Goal: Task Accomplishment & Management: Use online tool/utility

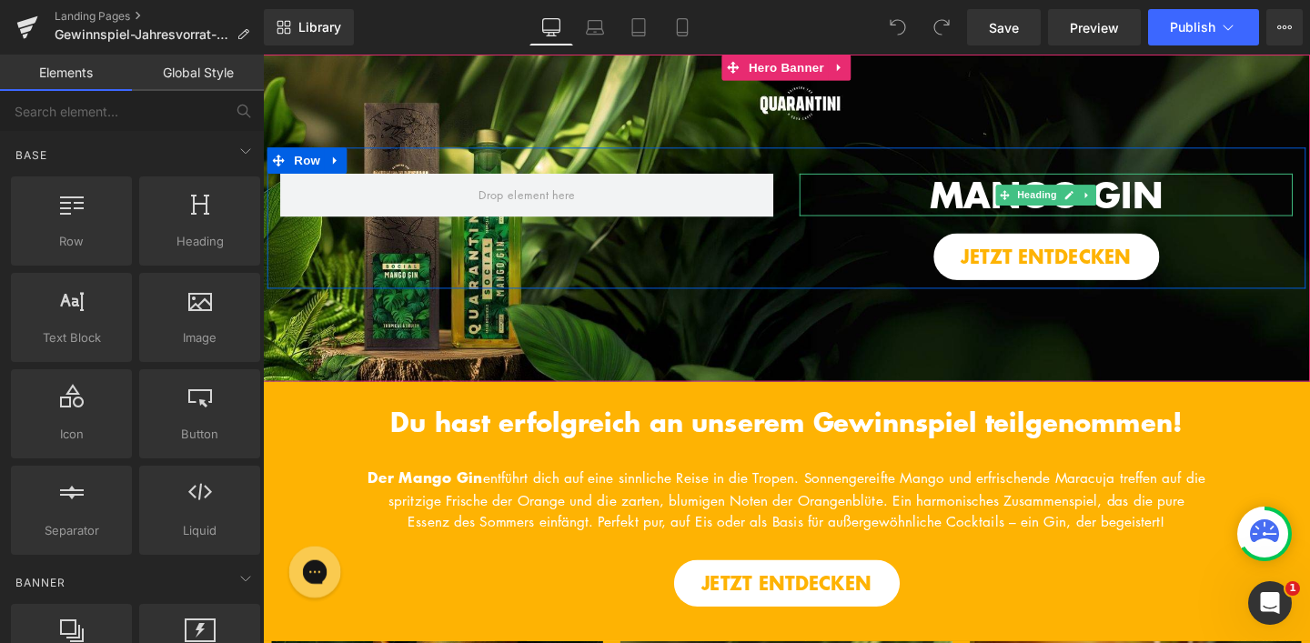
click at [970, 197] on span "MANGO GIN" at bounding box center [1087, 202] width 245 height 54
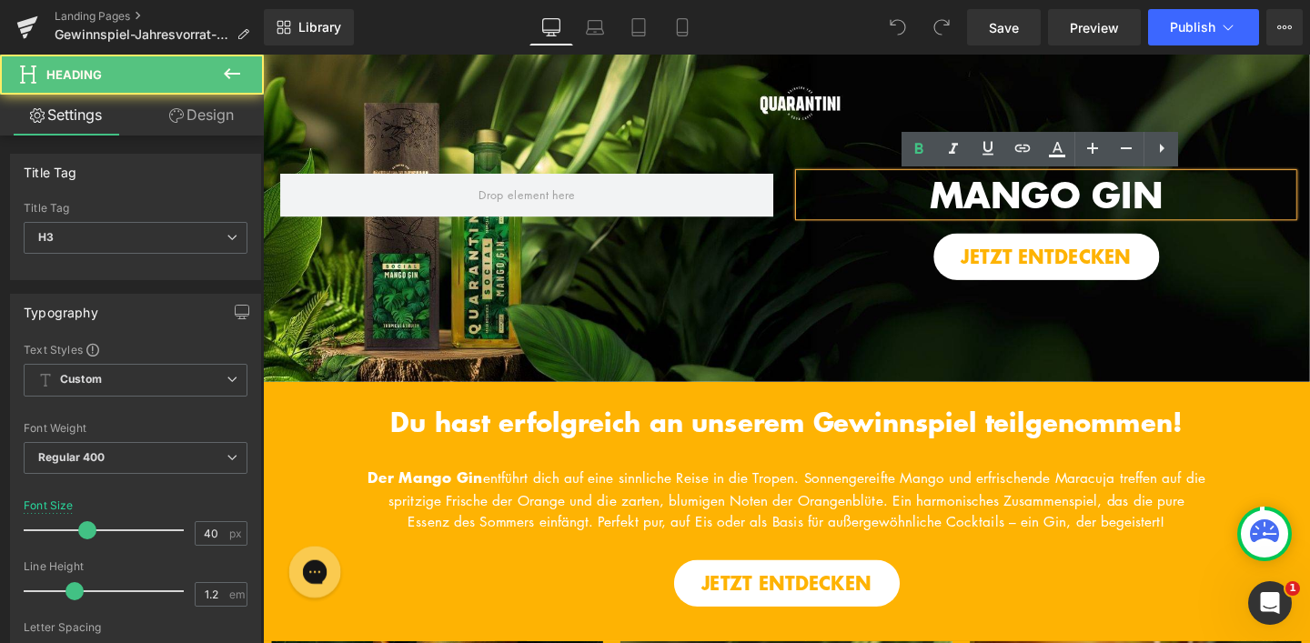
click at [965, 197] on span "MANGO GIN" at bounding box center [1087, 202] width 245 height 54
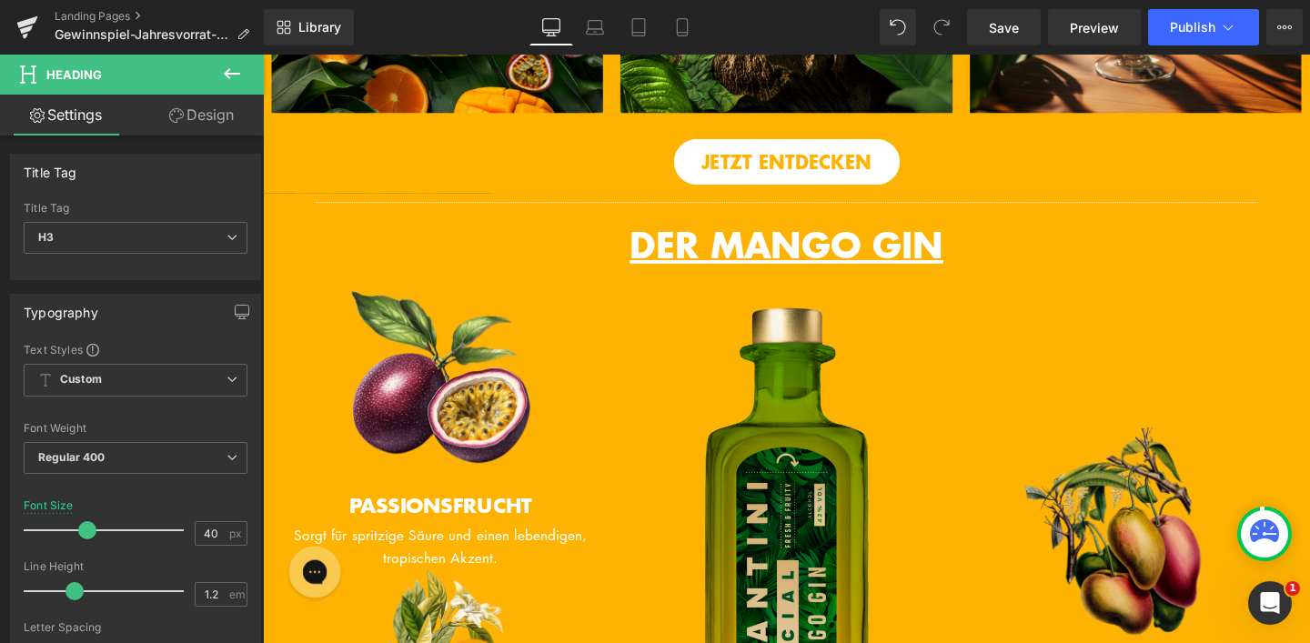
scroll to position [905, 0]
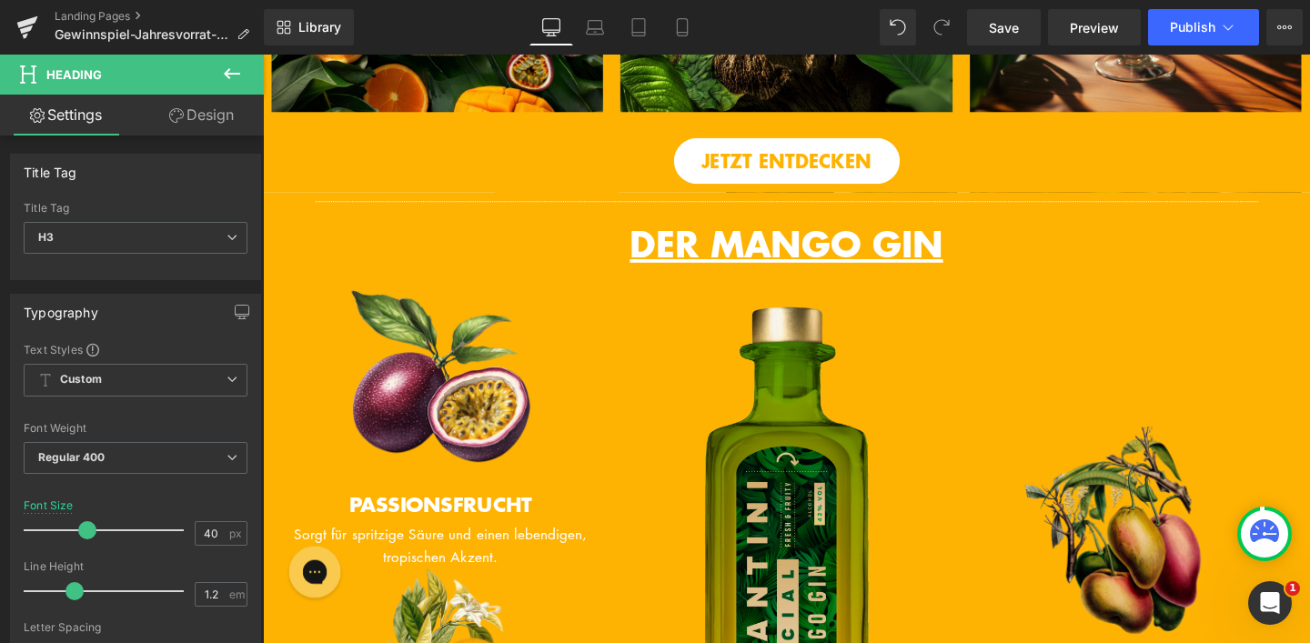
click at [737, 275] on span "DER MANGO GIN" at bounding box center [813, 254] width 329 height 54
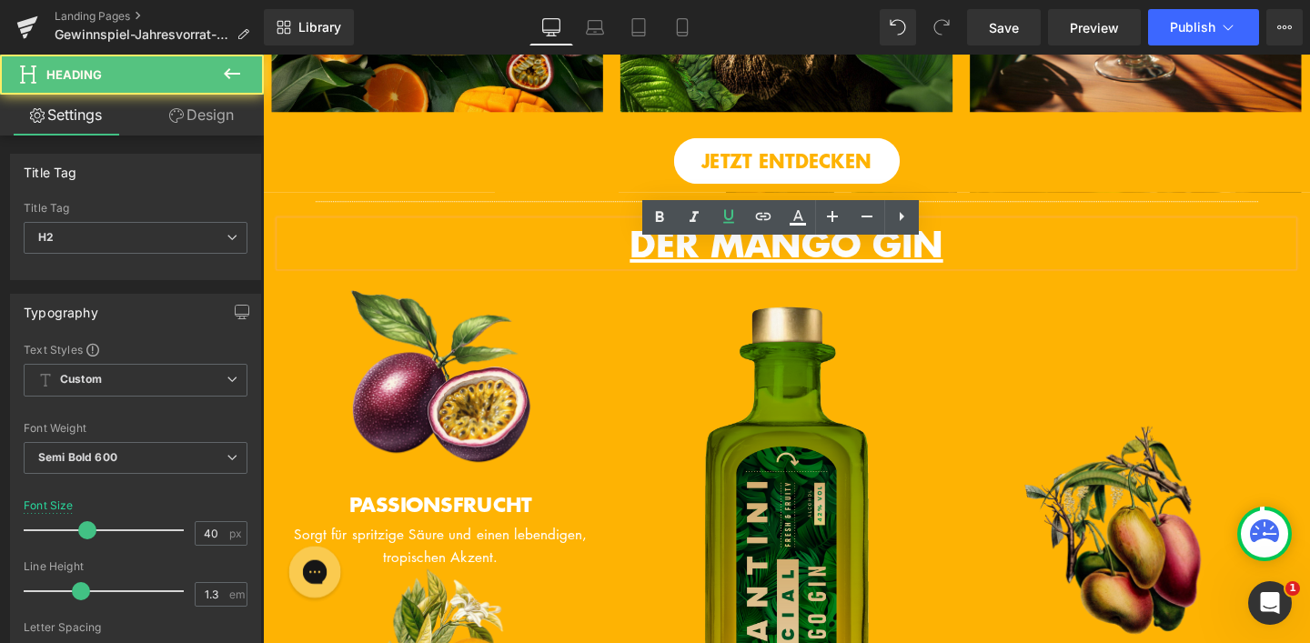
click at [733, 278] on span "DER MANGO GIN" at bounding box center [813, 254] width 329 height 54
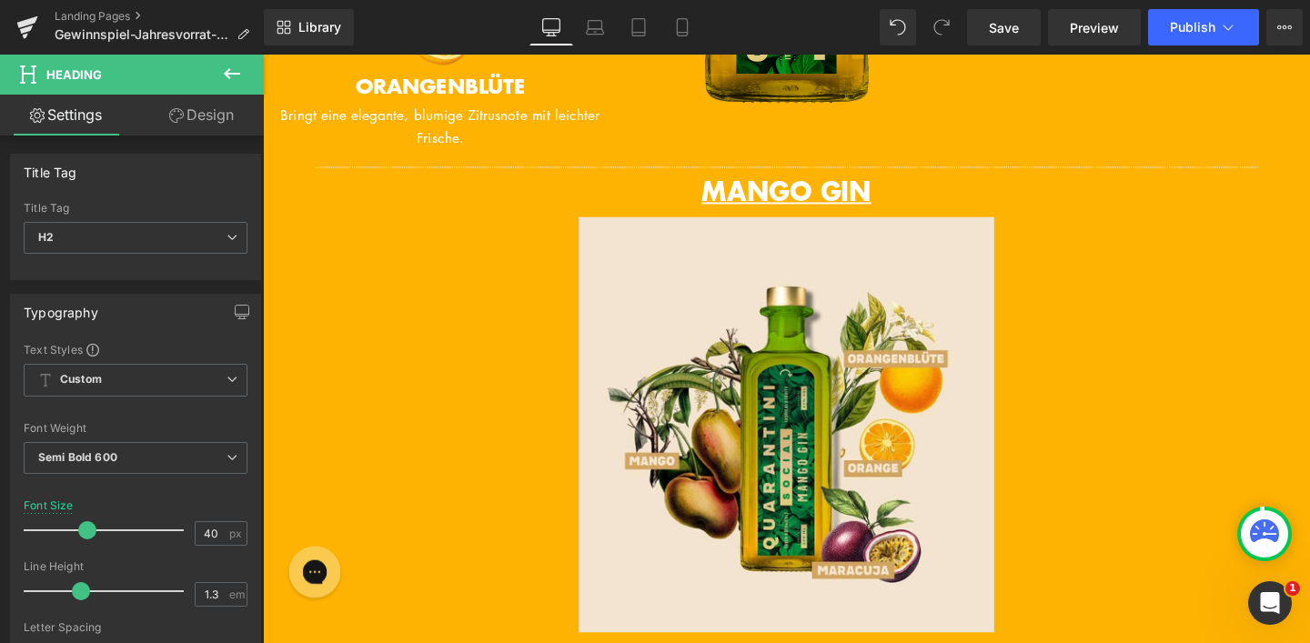
scroll to position [1700, 0]
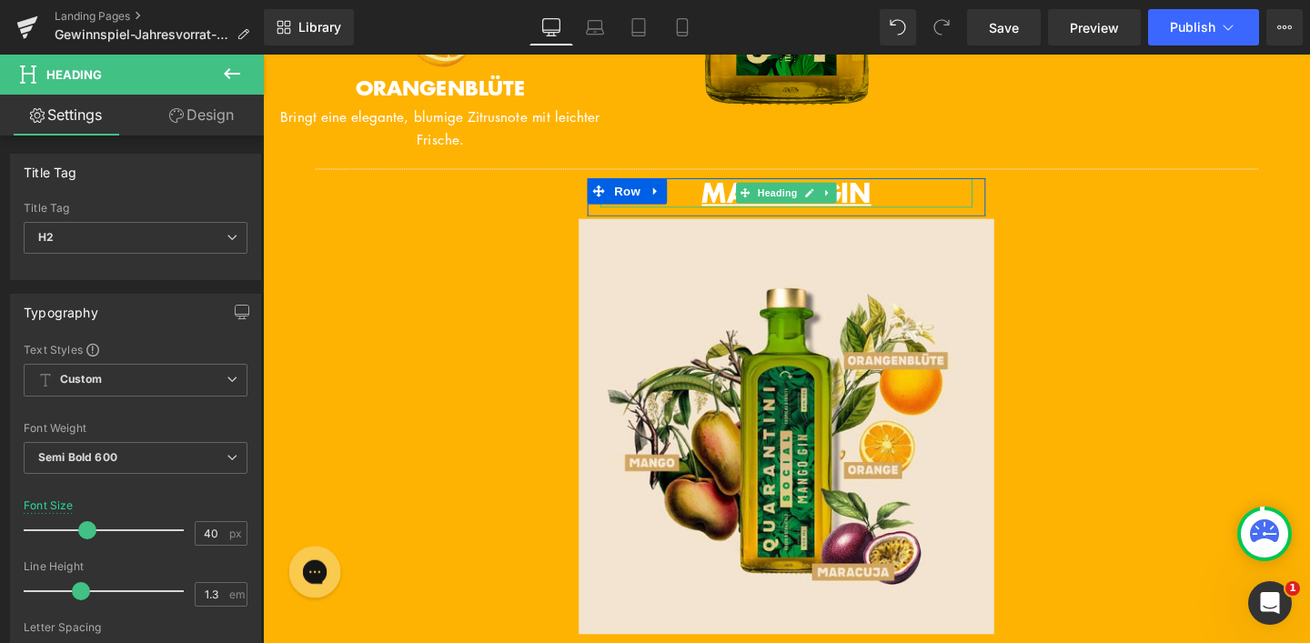
click at [724, 219] on span "MANGO GIN" at bounding box center [813, 199] width 178 height 39
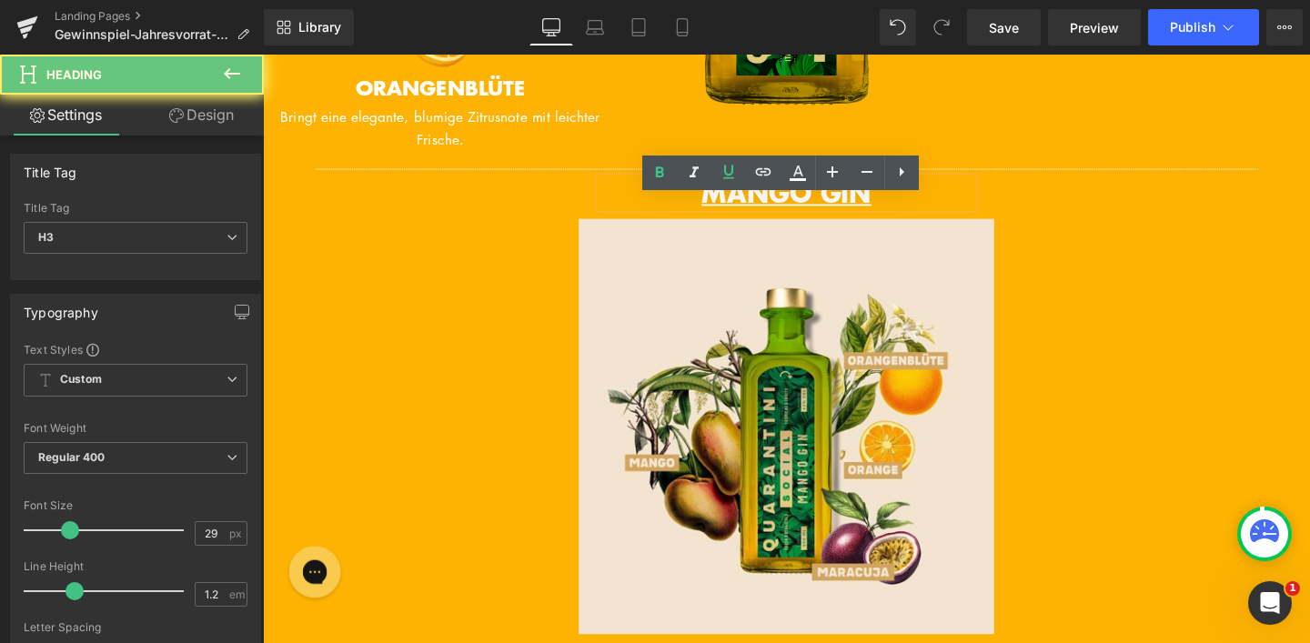
click at [724, 219] on span "MANGO GIN" at bounding box center [813, 199] width 178 height 39
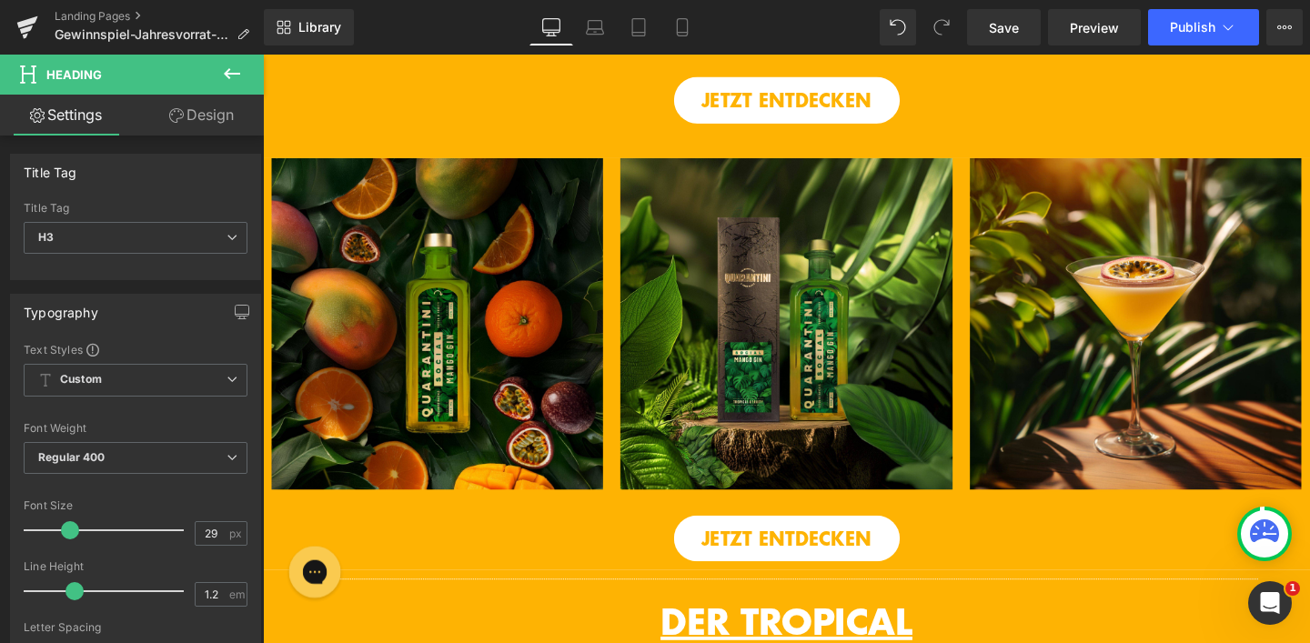
scroll to position [0, 0]
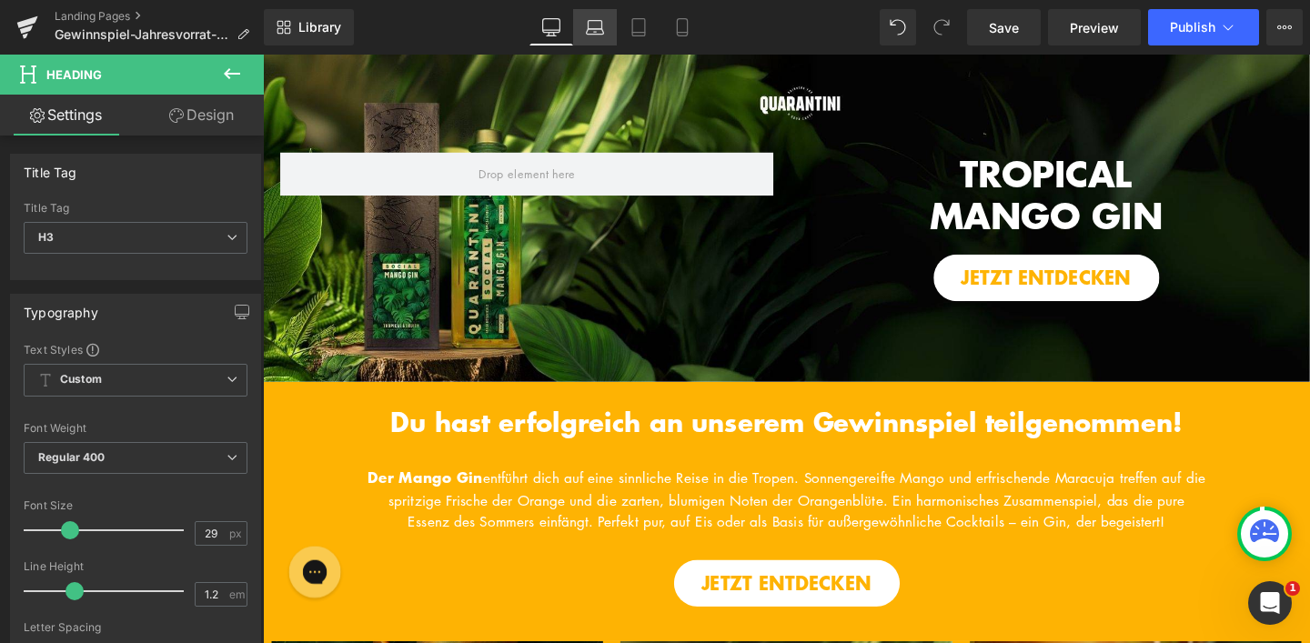
click at [590, 15] on link "Laptop" at bounding box center [595, 27] width 44 height 36
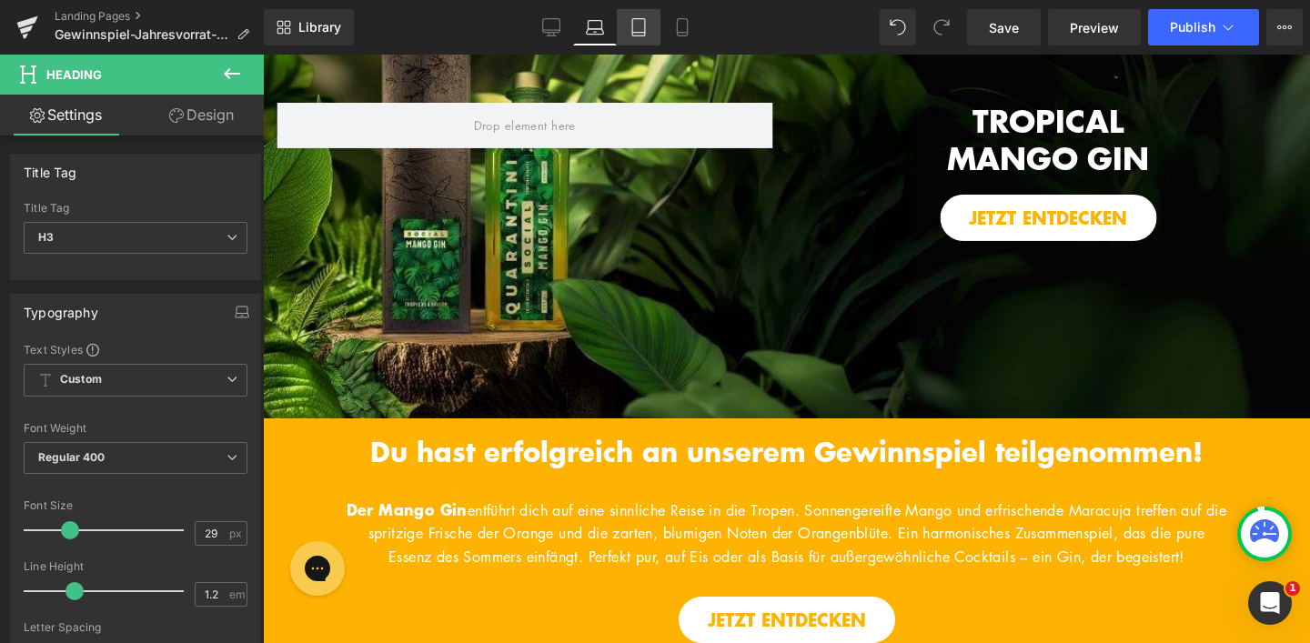
click at [633, 22] on icon at bounding box center [638, 27] width 13 height 17
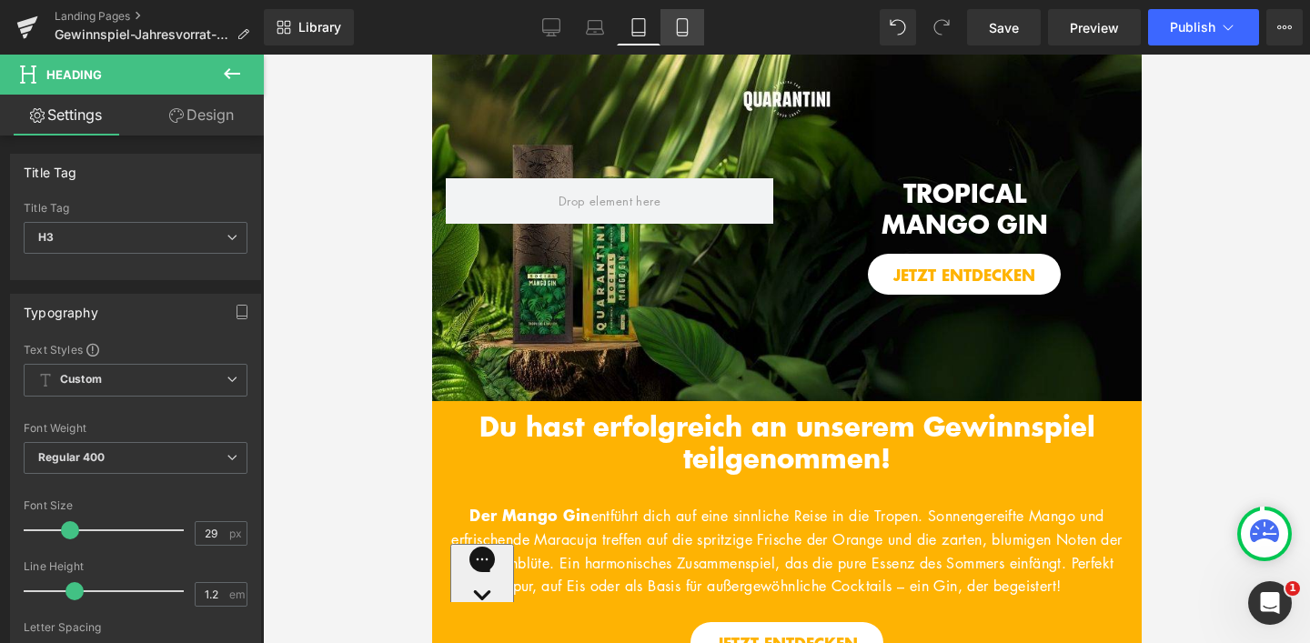
click at [676, 25] on icon at bounding box center [682, 27] width 18 height 18
type input "100"
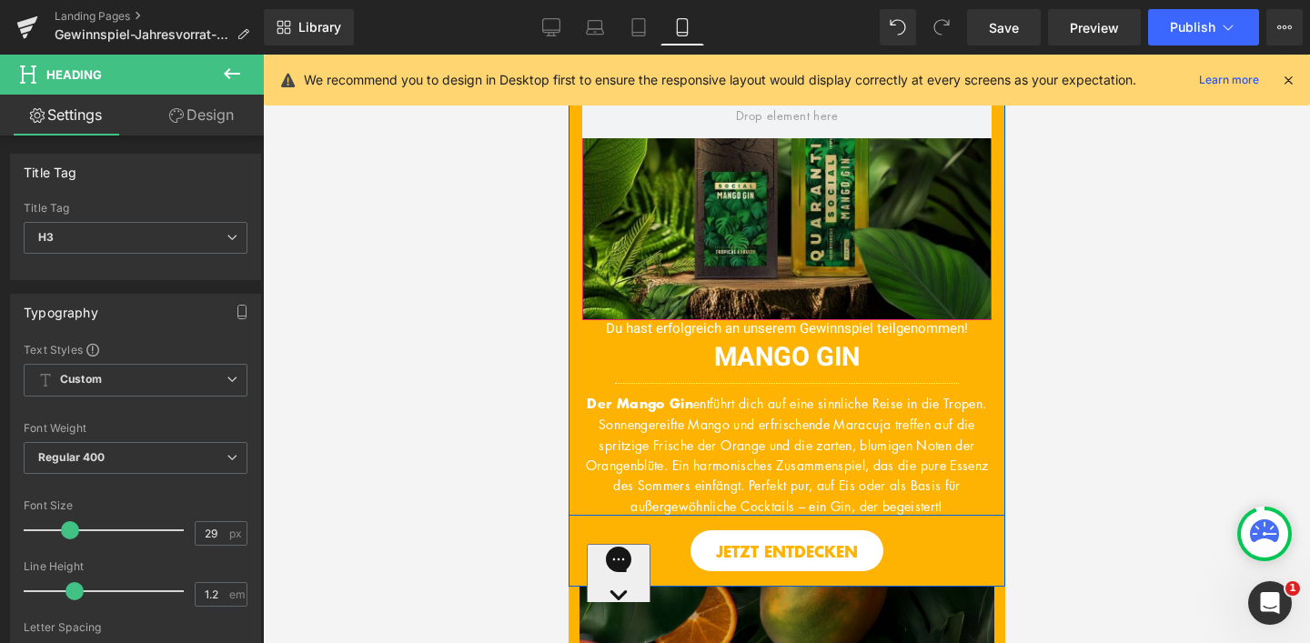
scroll to position [175, 0]
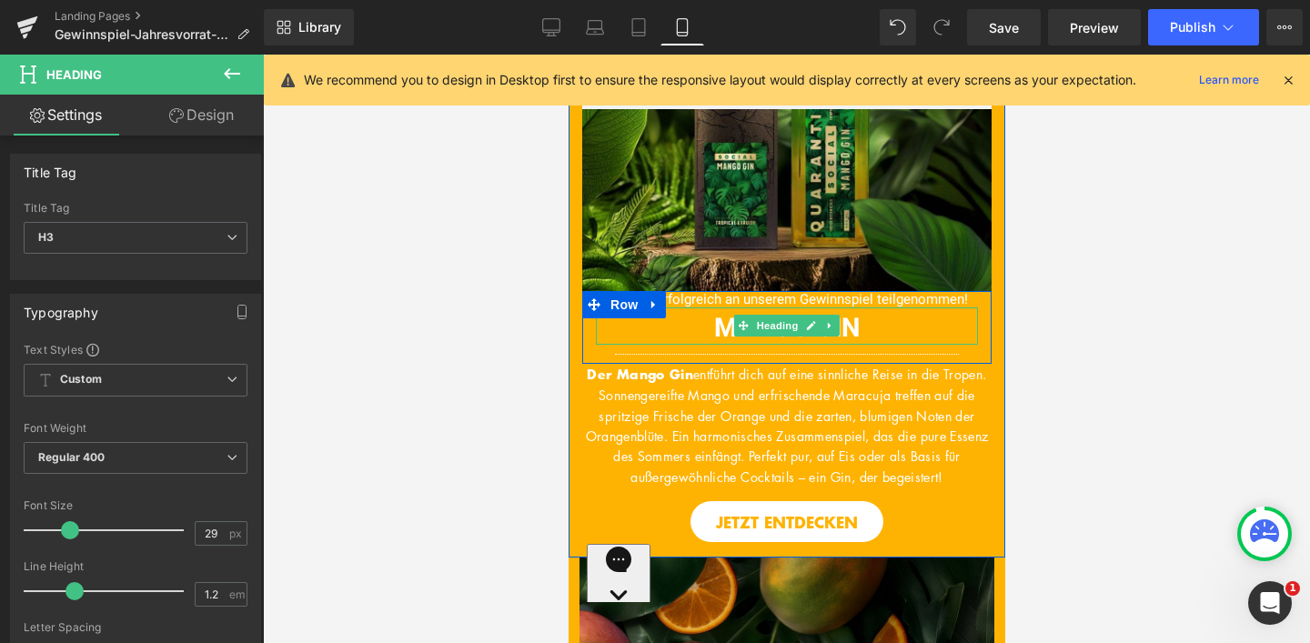
click at [723, 334] on font "MANGO GIN" at bounding box center [786, 328] width 146 height 38
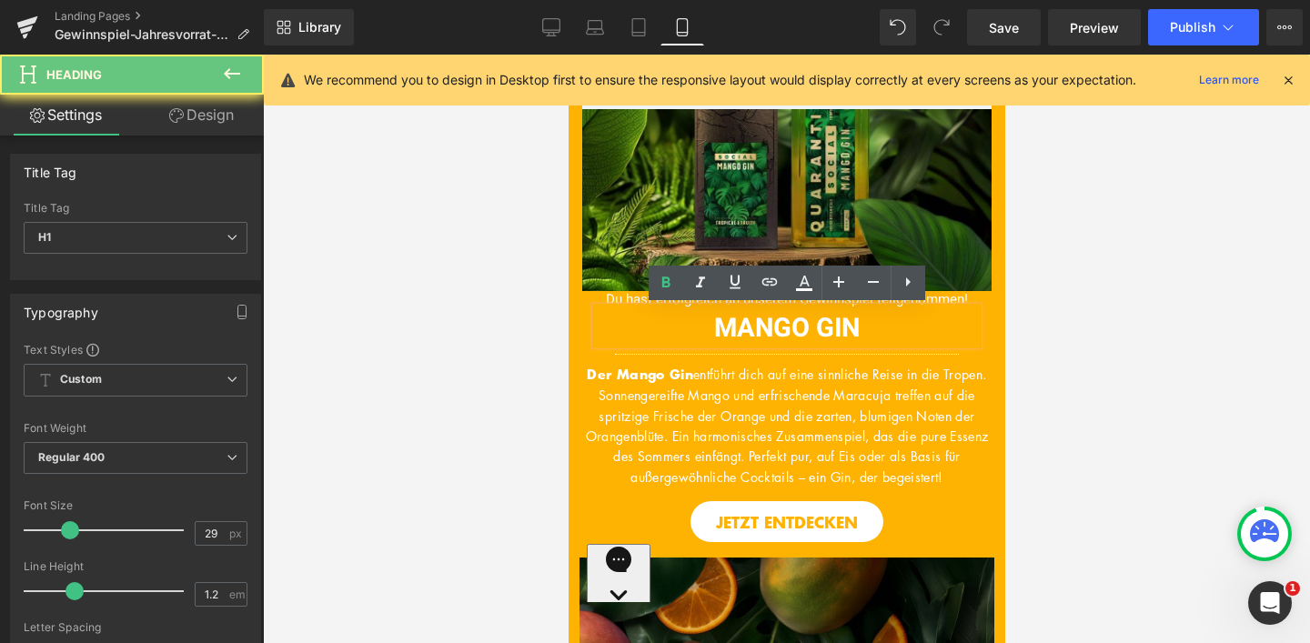
click at [713, 325] on font "MANGO GIN" at bounding box center [786, 328] width 146 height 38
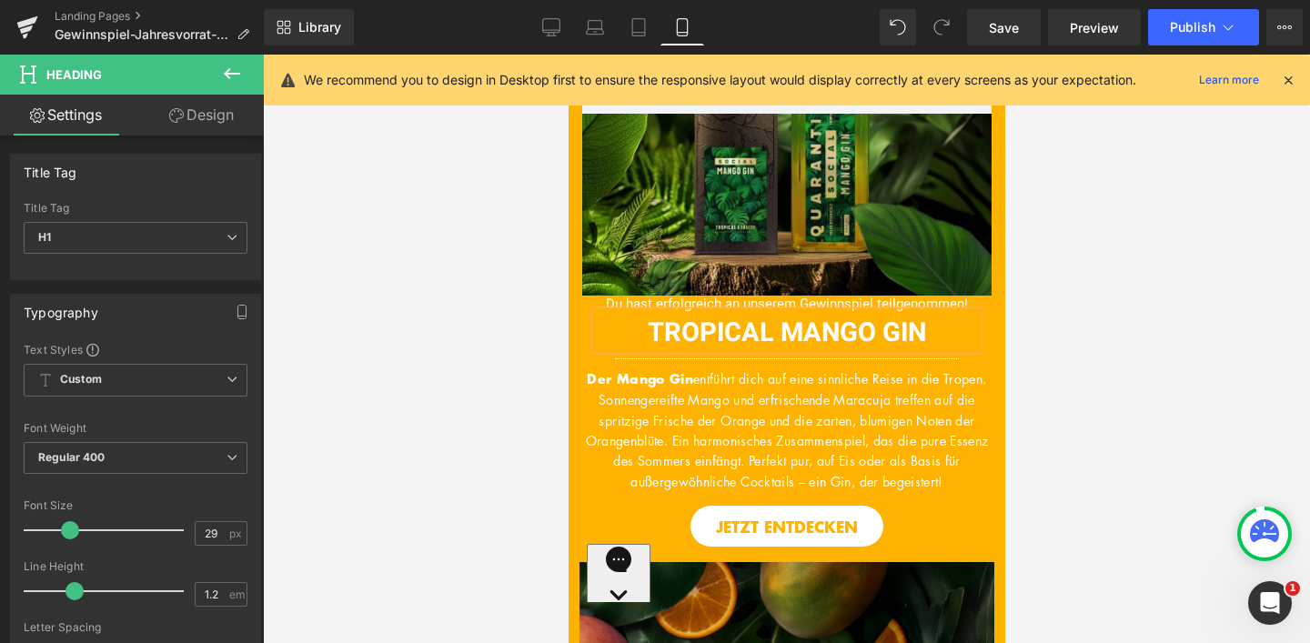
scroll to position [0, 0]
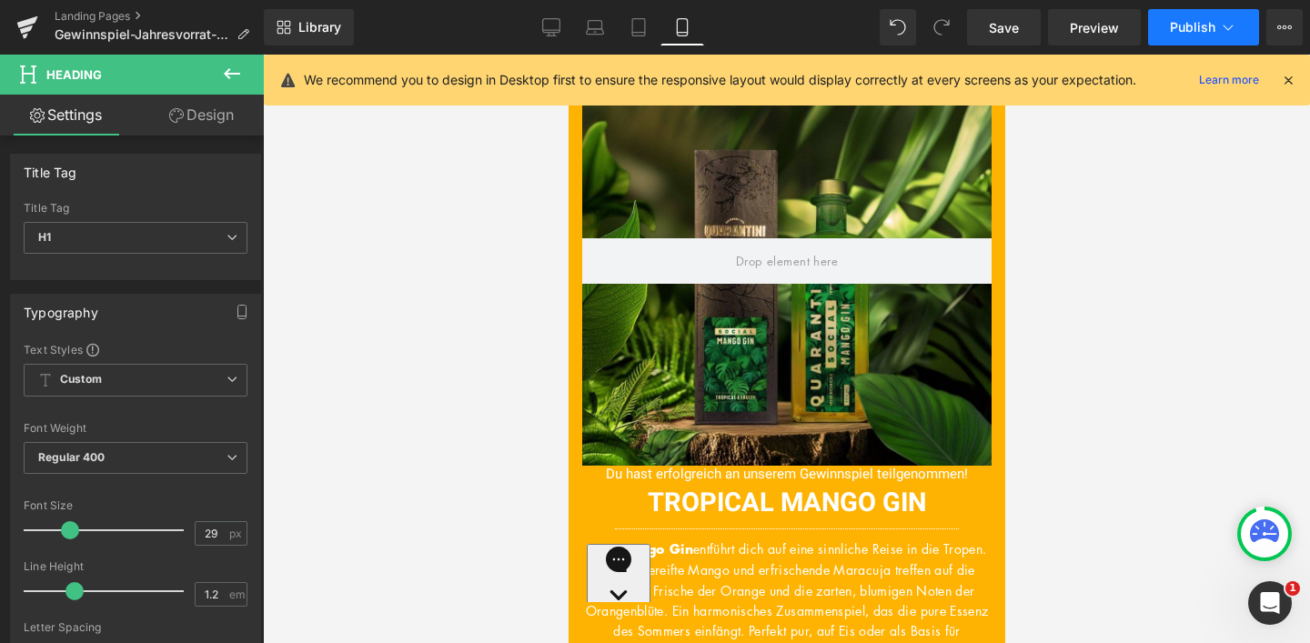
click at [1198, 35] on button "Publish" at bounding box center [1203, 27] width 111 height 36
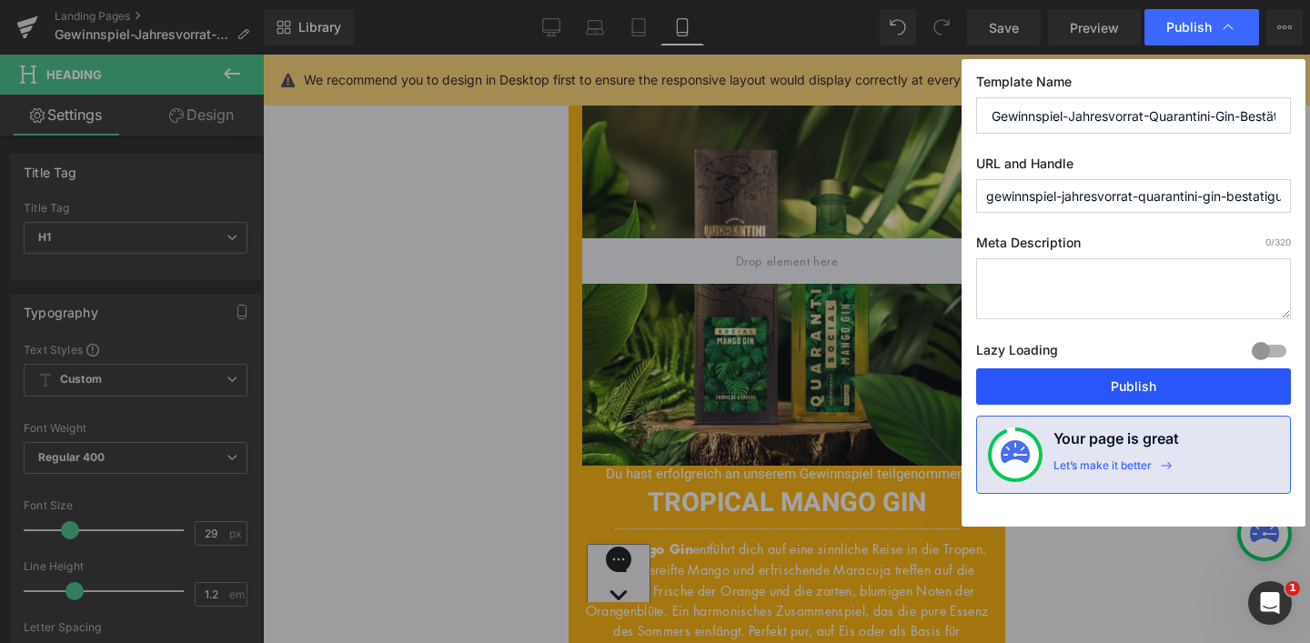
click at [1126, 388] on button "Publish" at bounding box center [1133, 387] width 315 height 36
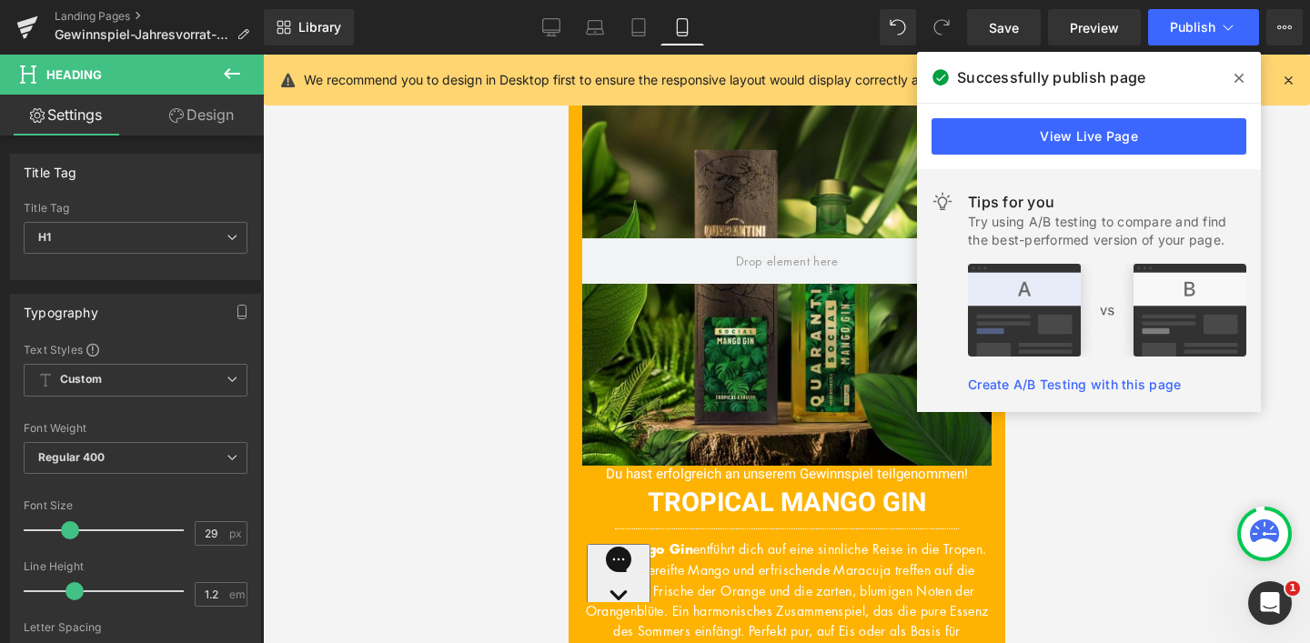
click at [1246, 78] on span at bounding box center [1239, 78] width 29 height 29
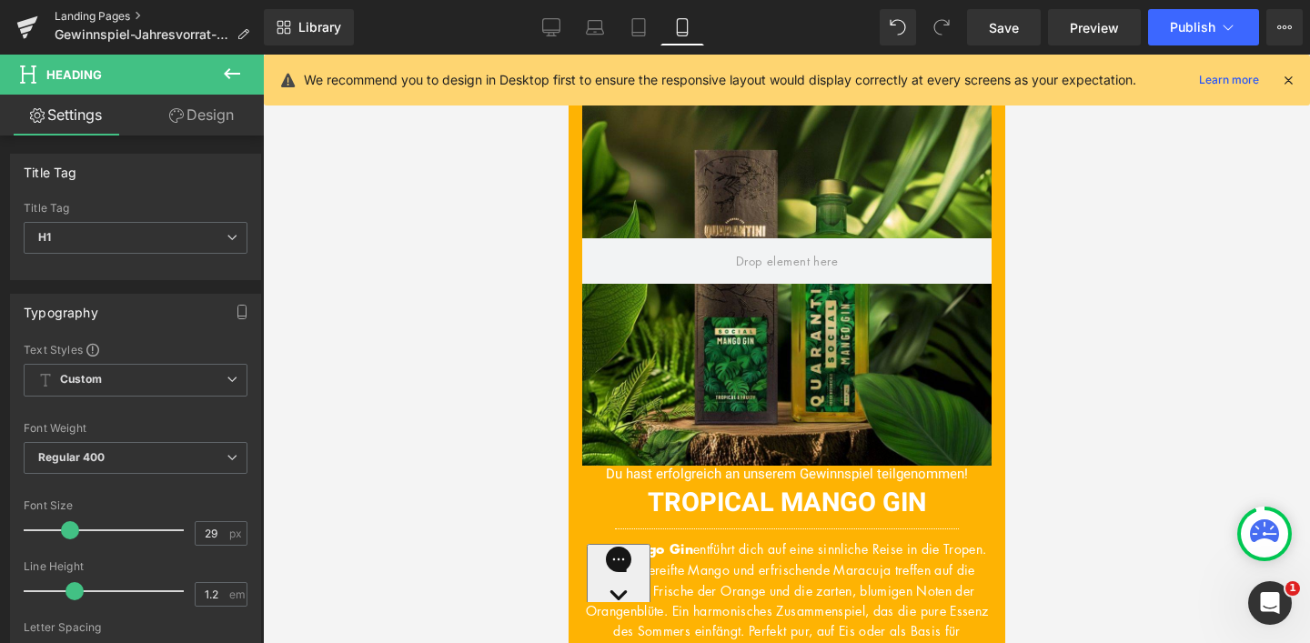
click at [106, 15] on link "Landing Pages" at bounding box center [159, 16] width 209 height 15
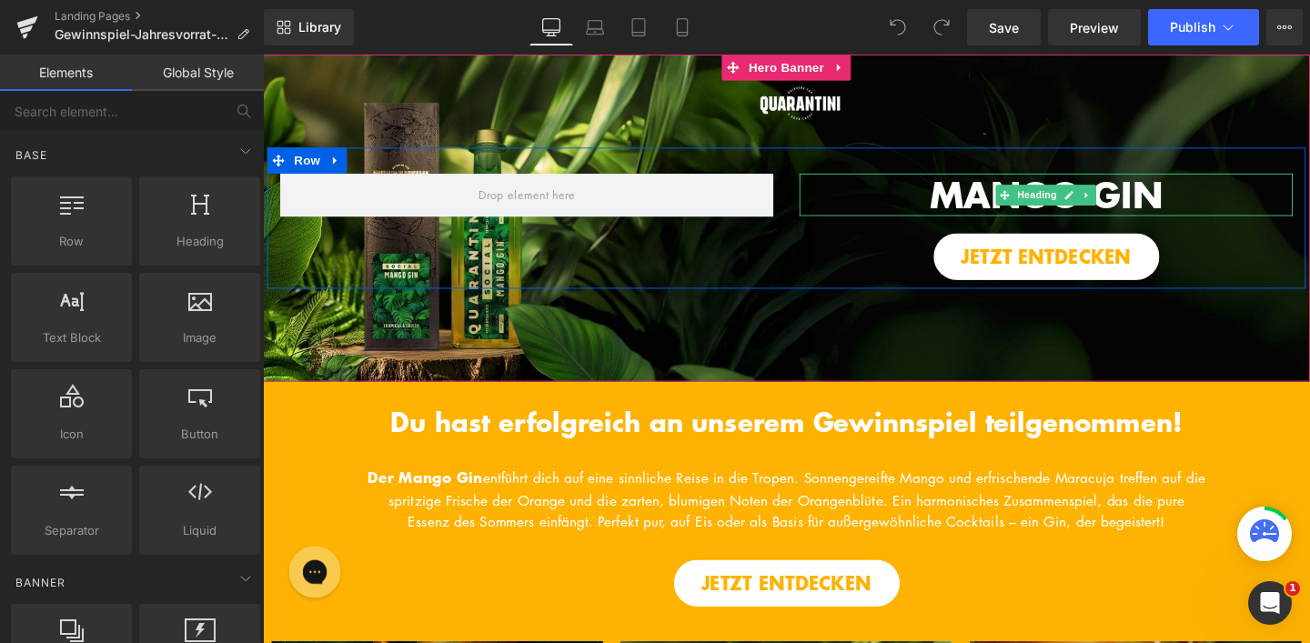
click at [977, 205] on span "MANGO GIN" at bounding box center [1087, 202] width 245 height 54
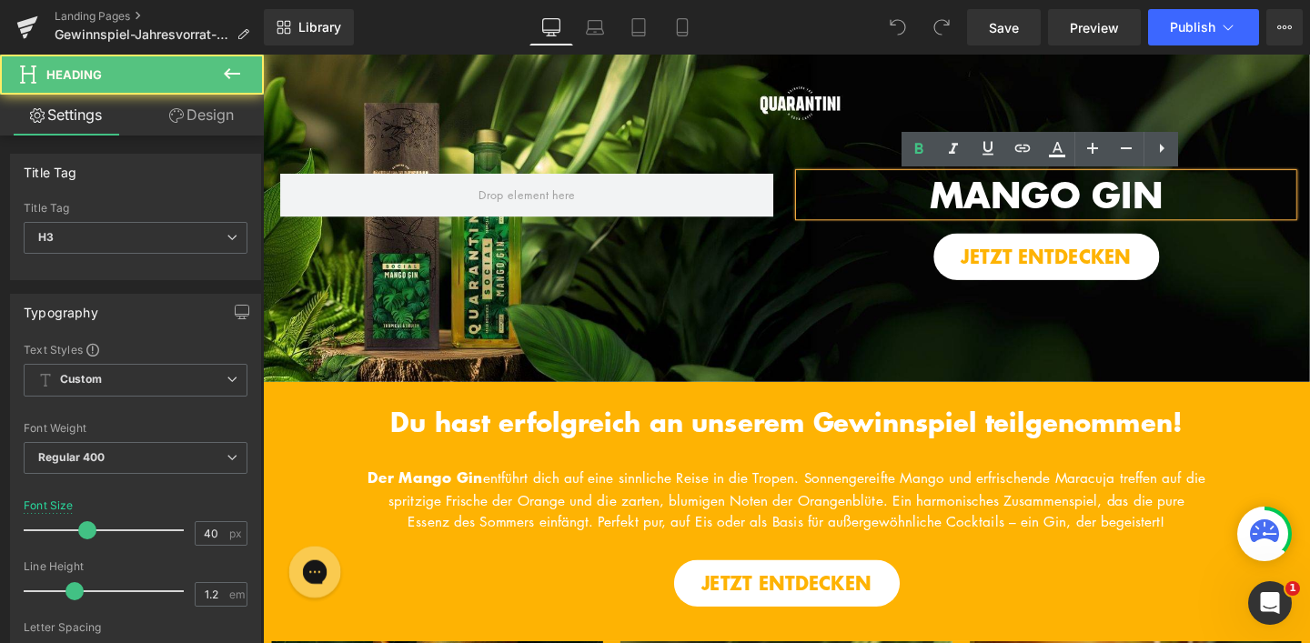
click at [965, 200] on span "MANGO GIN" at bounding box center [1087, 202] width 245 height 54
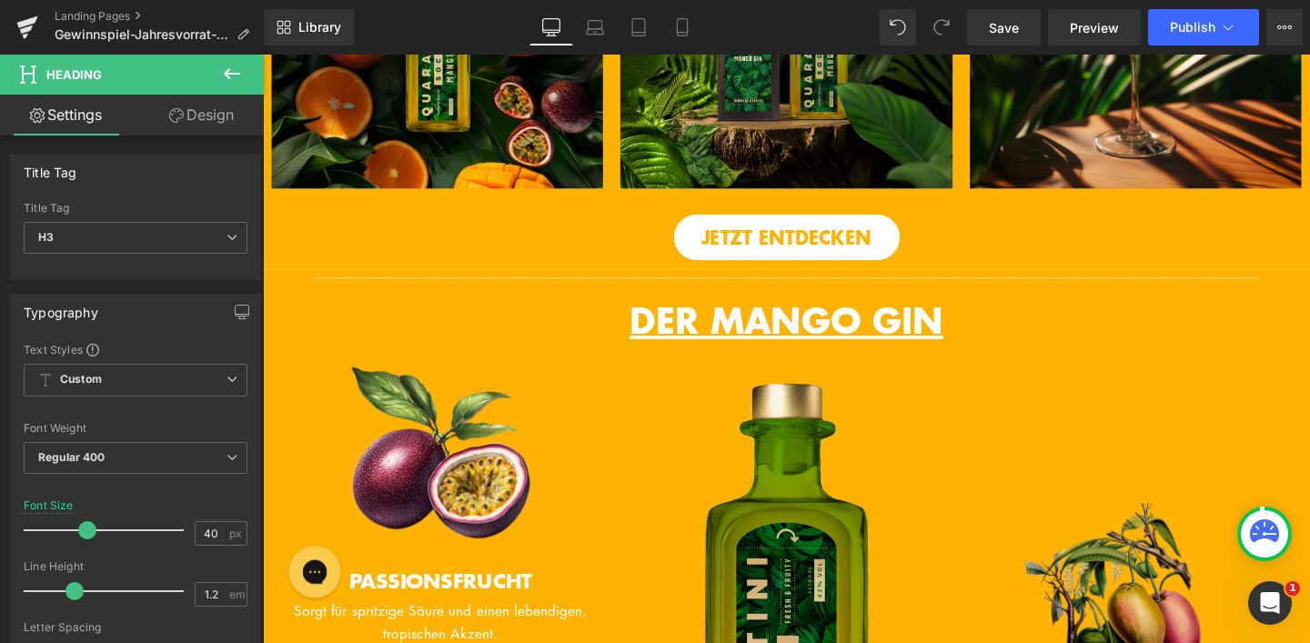
scroll to position [848, 0]
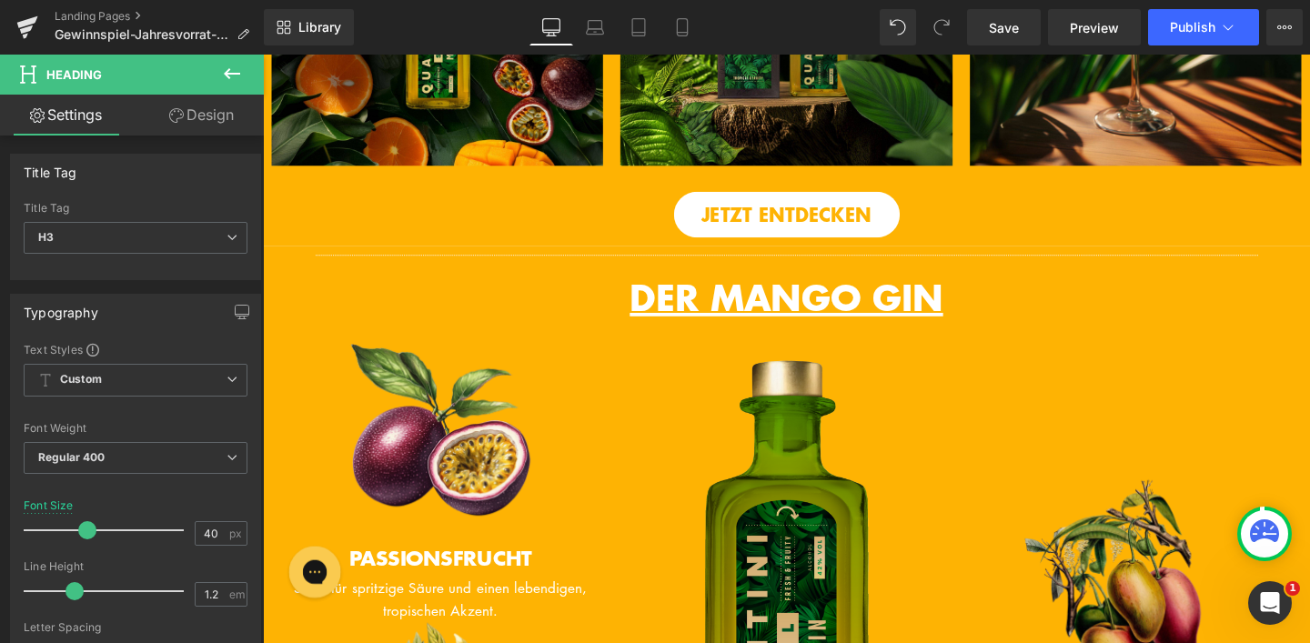
click at [733, 331] on span "DER MANGO GIN" at bounding box center [813, 310] width 329 height 54
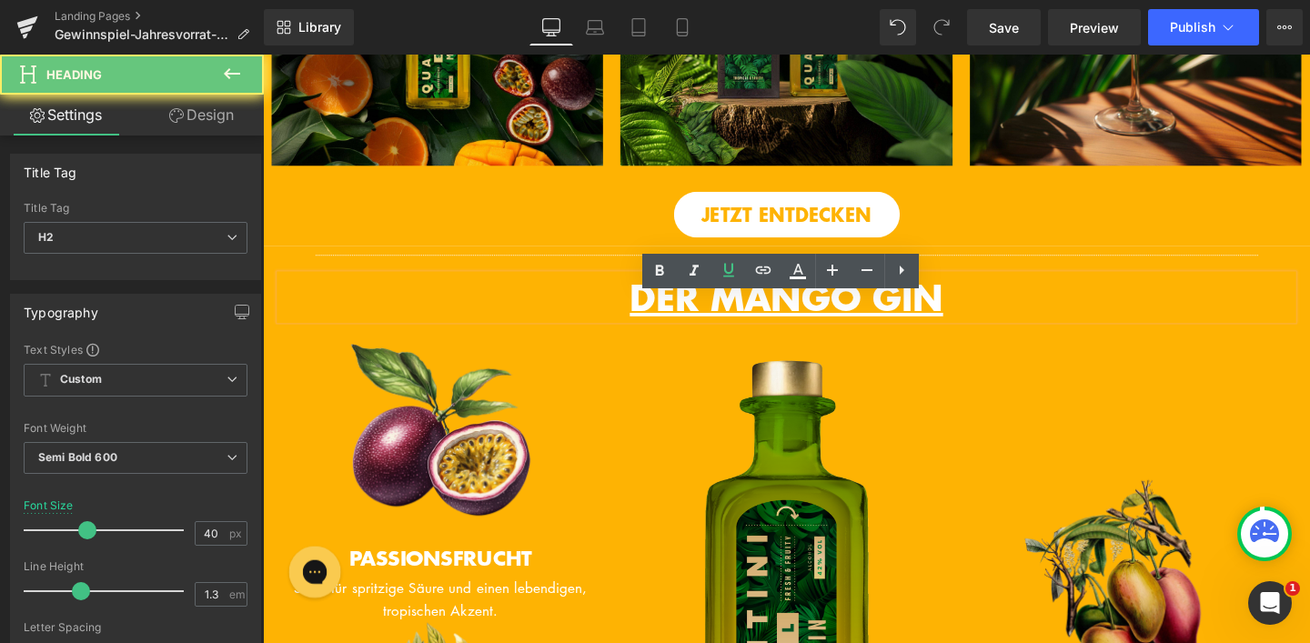
click at [733, 331] on span "DER MANGO GIN" at bounding box center [813, 310] width 329 height 54
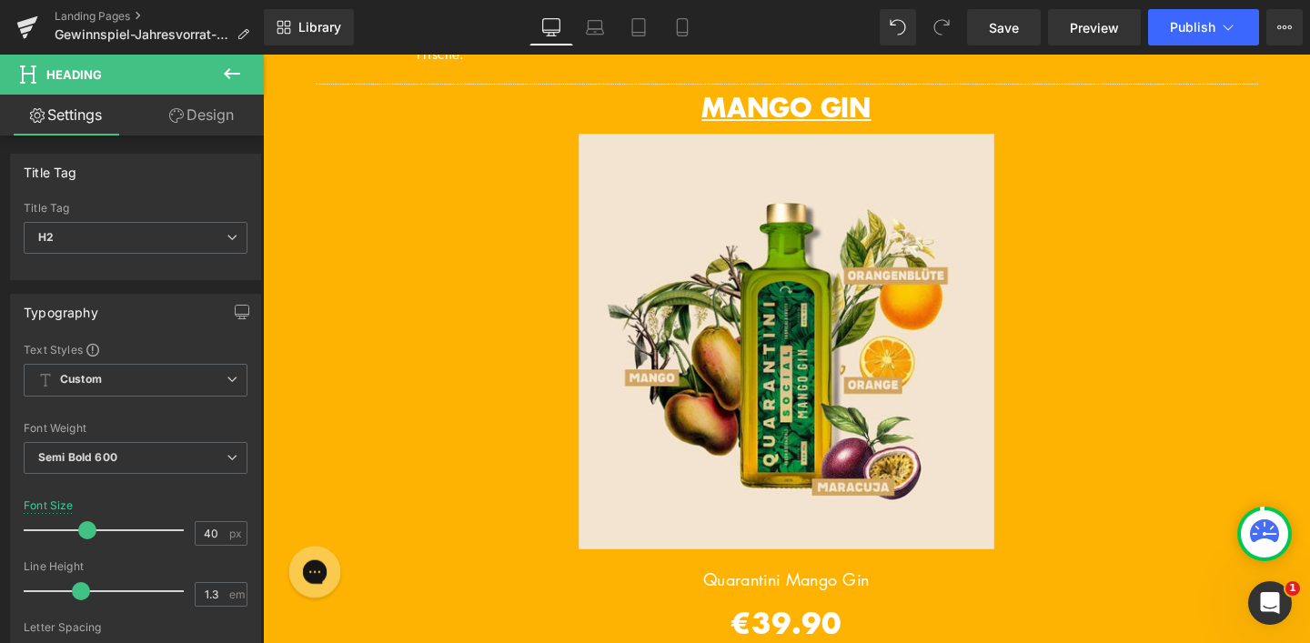
scroll to position [1723, 0]
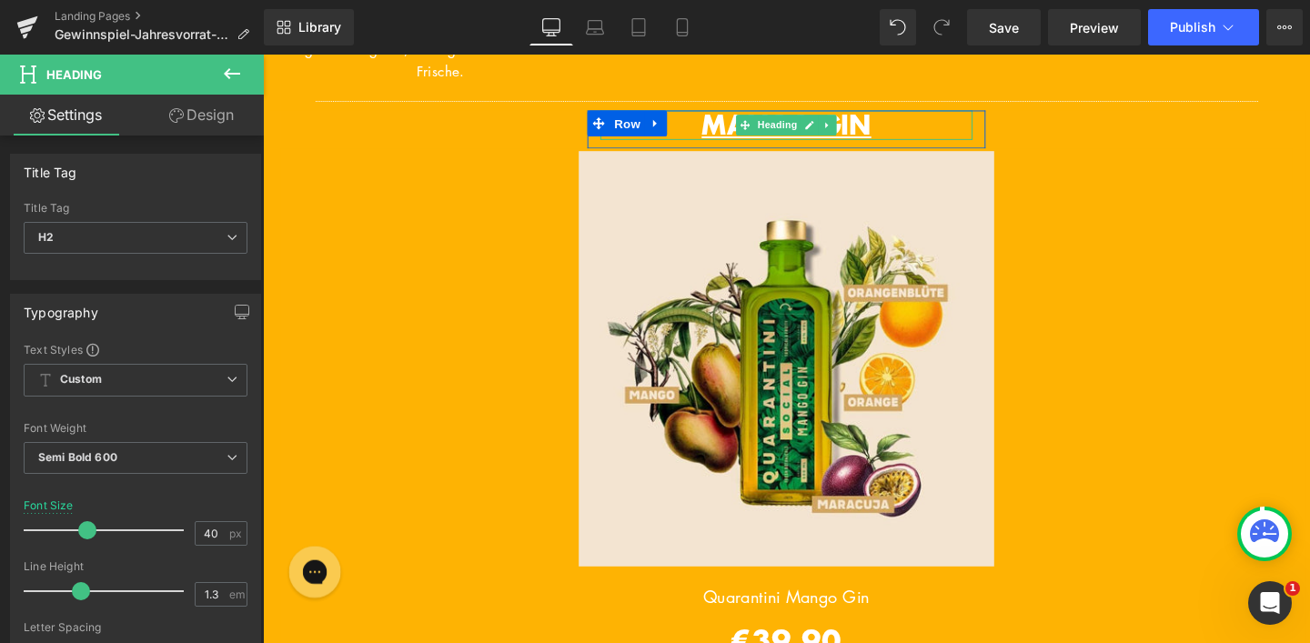
click at [724, 143] on span "MANGO GIN" at bounding box center [813, 128] width 178 height 39
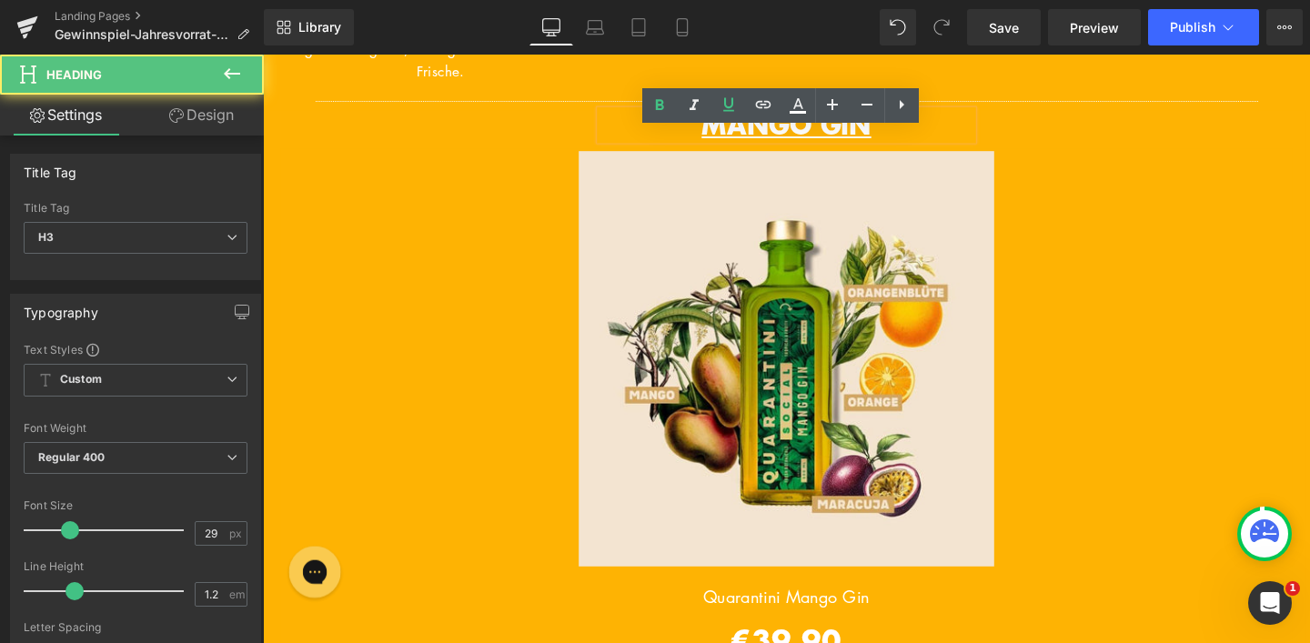
click at [724, 148] on span "MANGO GIN" at bounding box center [813, 128] width 178 height 39
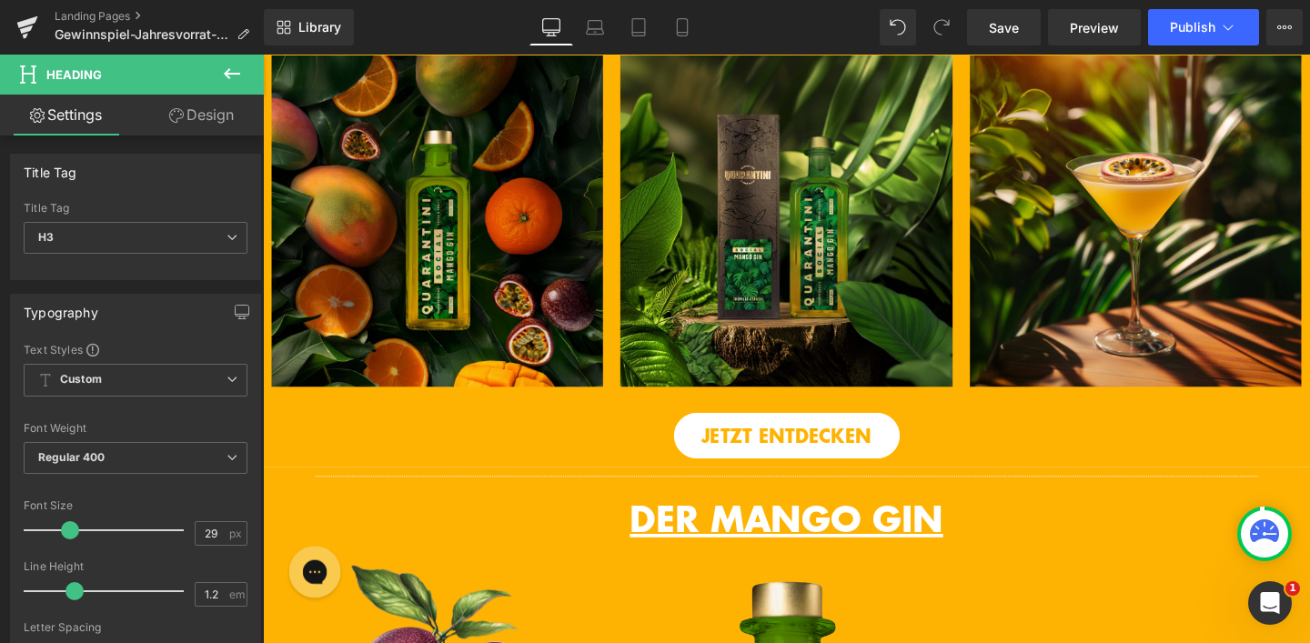
scroll to position [581, 0]
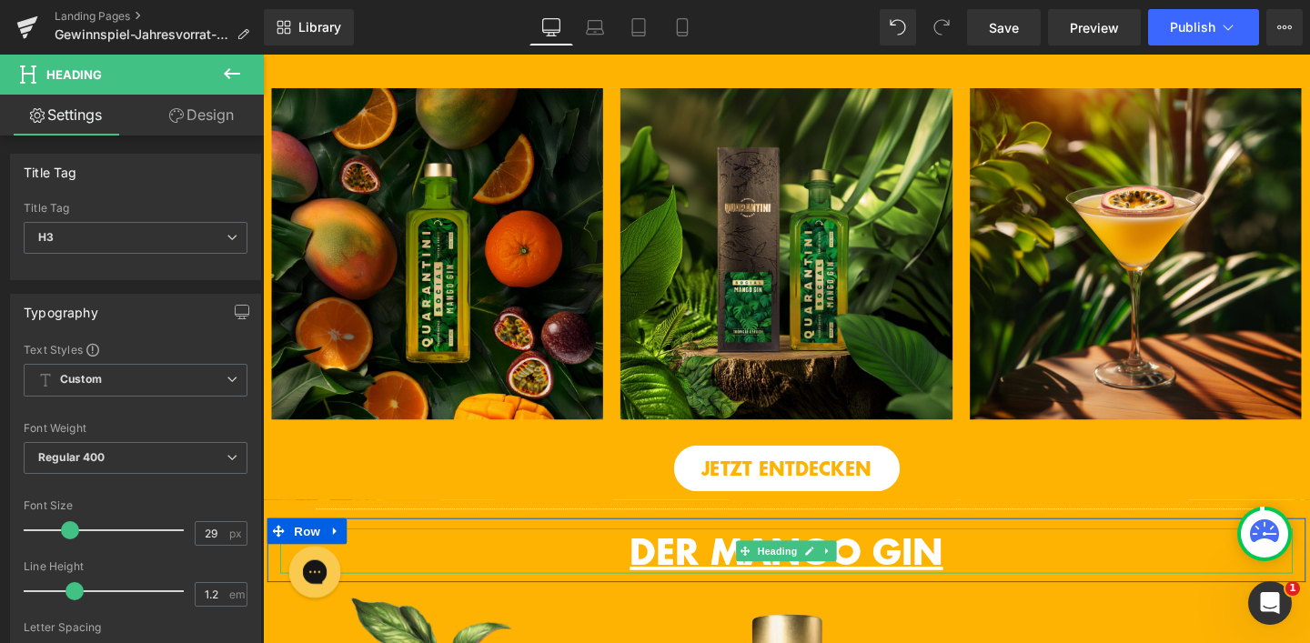
click at [730, 603] on span "DER MANGO GIN" at bounding box center [813, 577] width 329 height 54
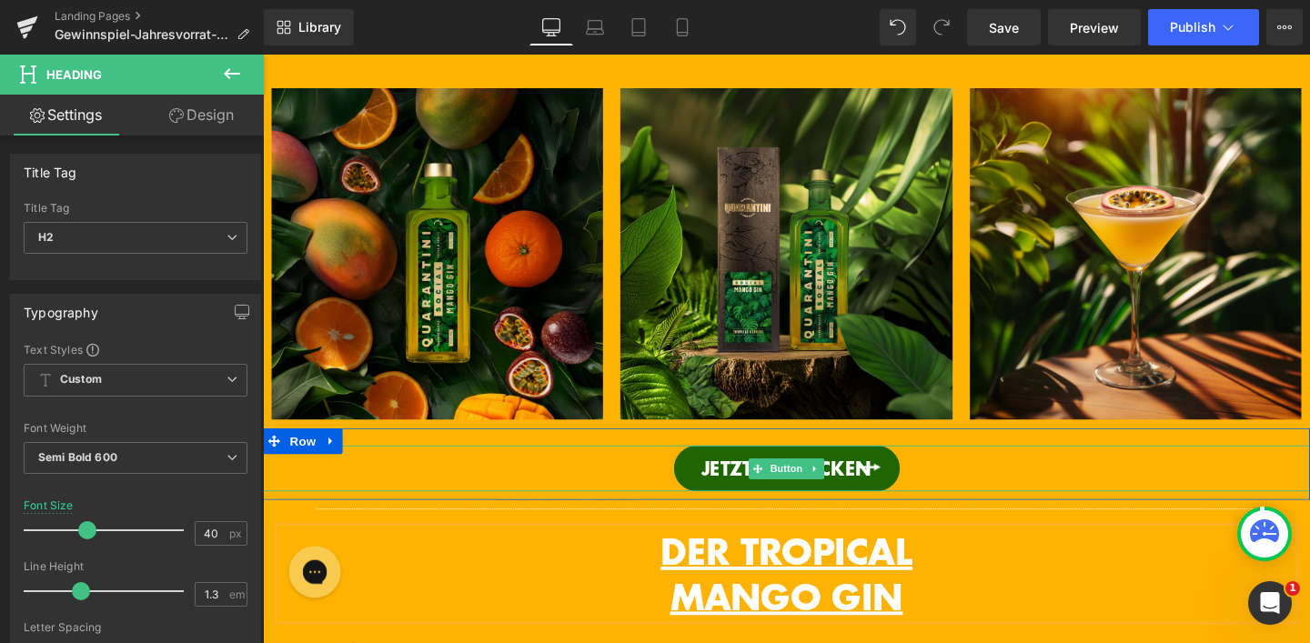
scroll to position [343, 0]
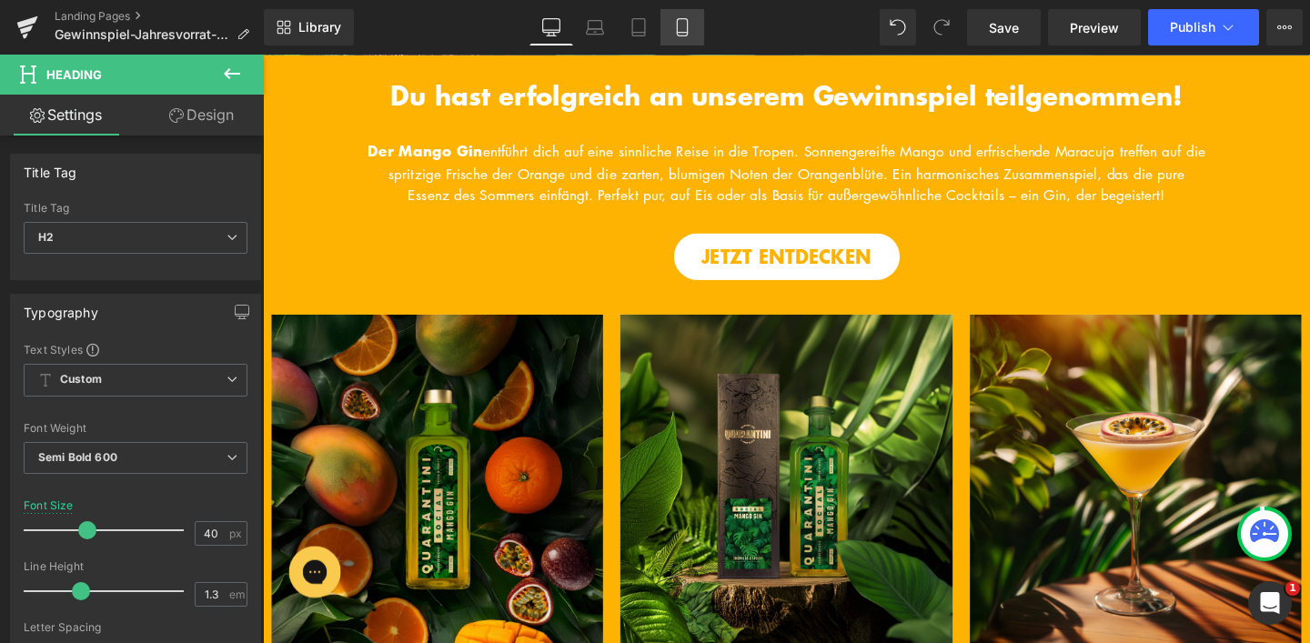
click at [689, 26] on icon at bounding box center [682, 27] width 18 height 18
type input "35"
type input "100"
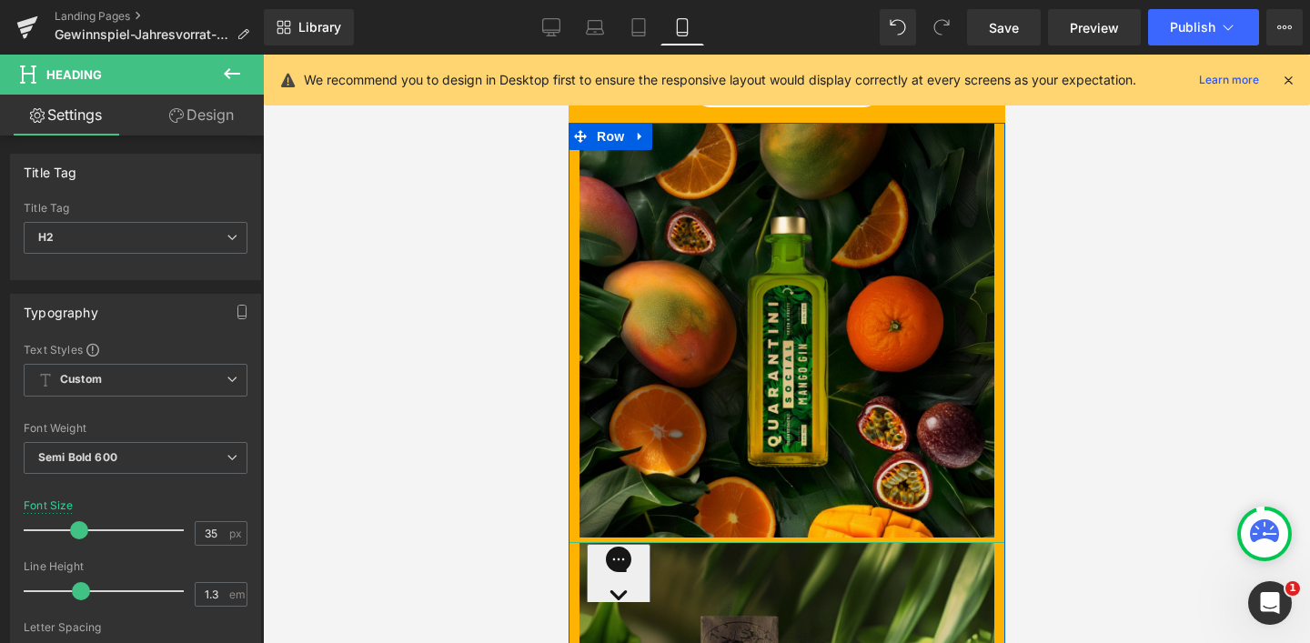
scroll to position [0, 0]
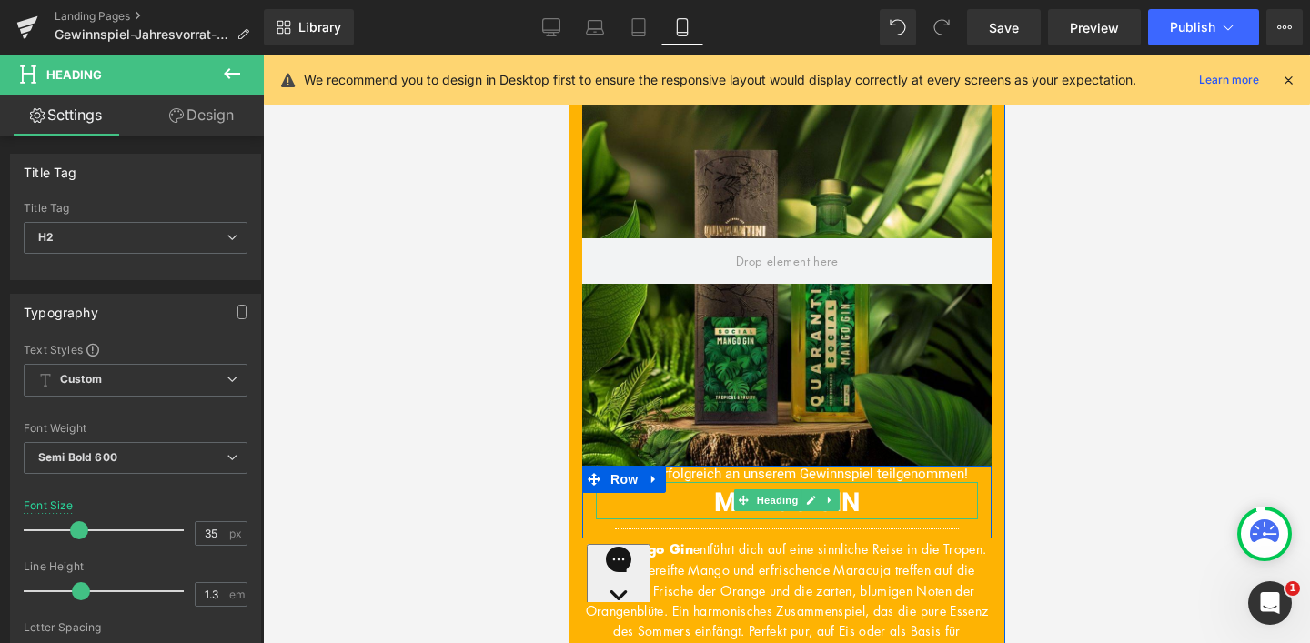
click at [714, 500] on font "MANGO GIN" at bounding box center [786, 503] width 146 height 38
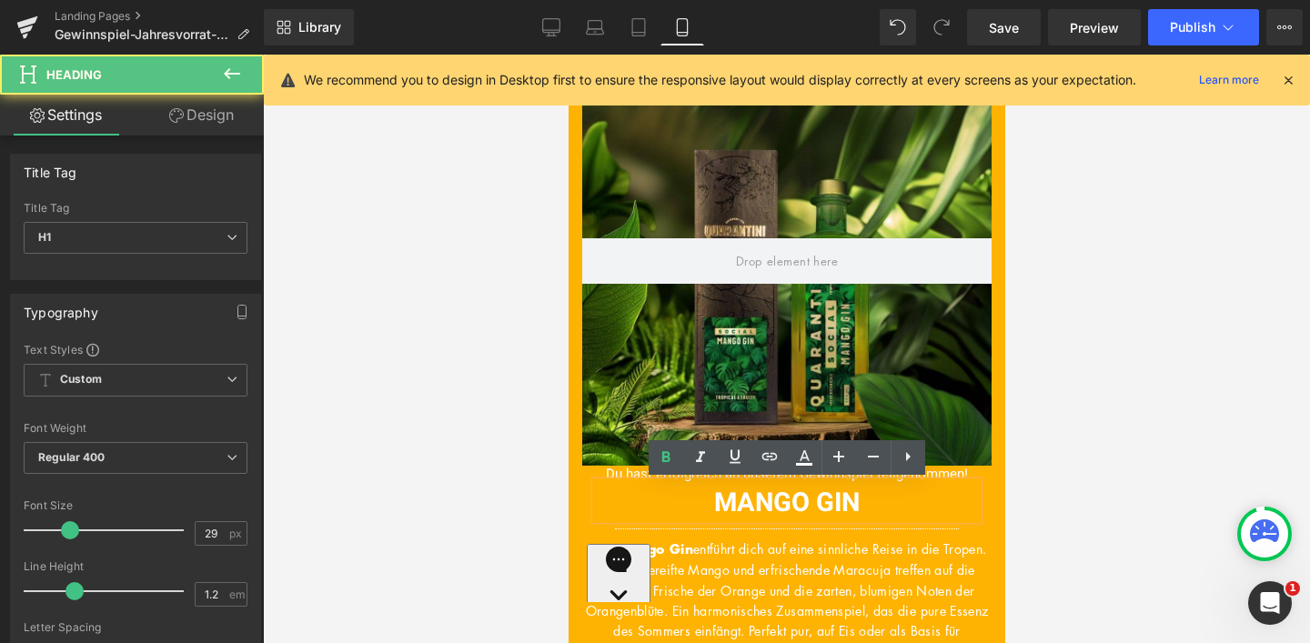
click at [714, 500] on font "MANGO GIN" at bounding box center [786, 503] width 146 height 38
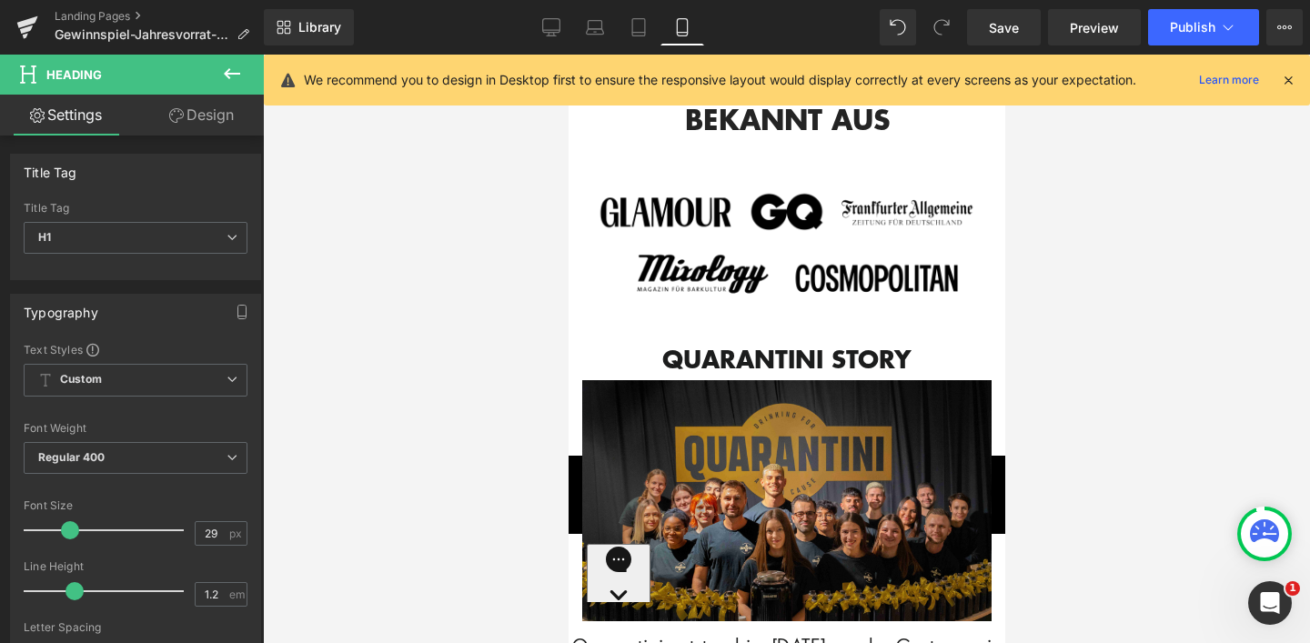
scroll to position [3200, 0]
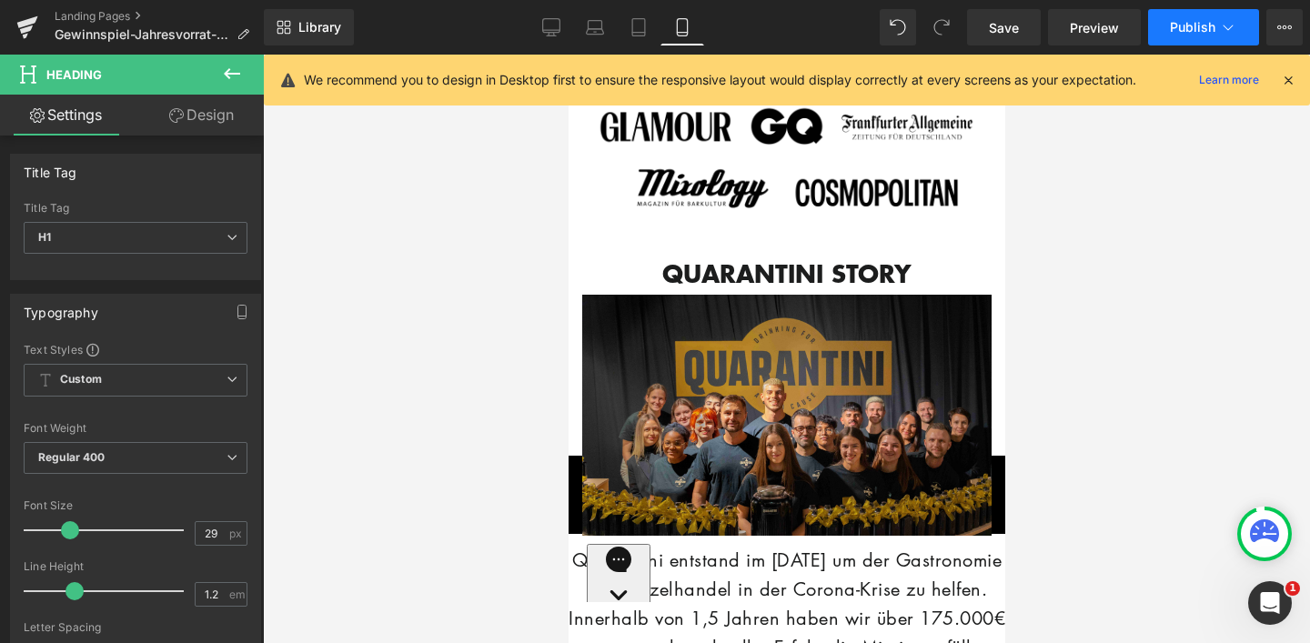
click at [1208, 24] on span "Publish" at bounding box center [1192, 27] width 45 height 15
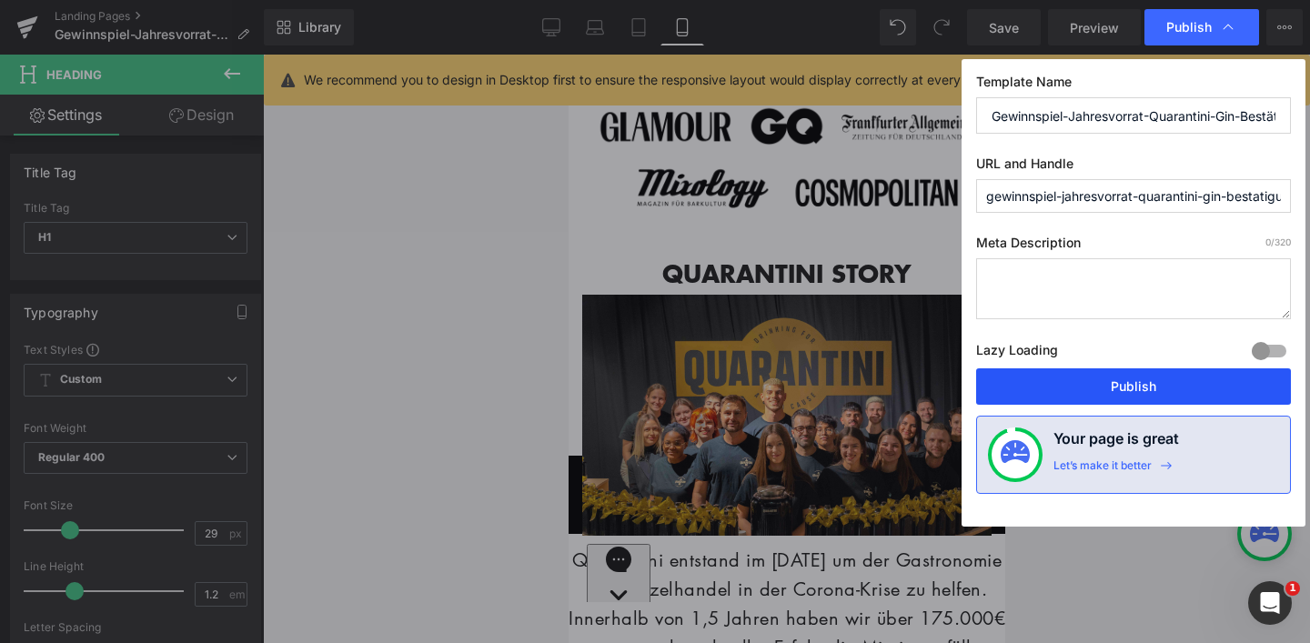
click at [1136, 379] on button "Publish" at bounding box center [1133, 387] width 315 height 36
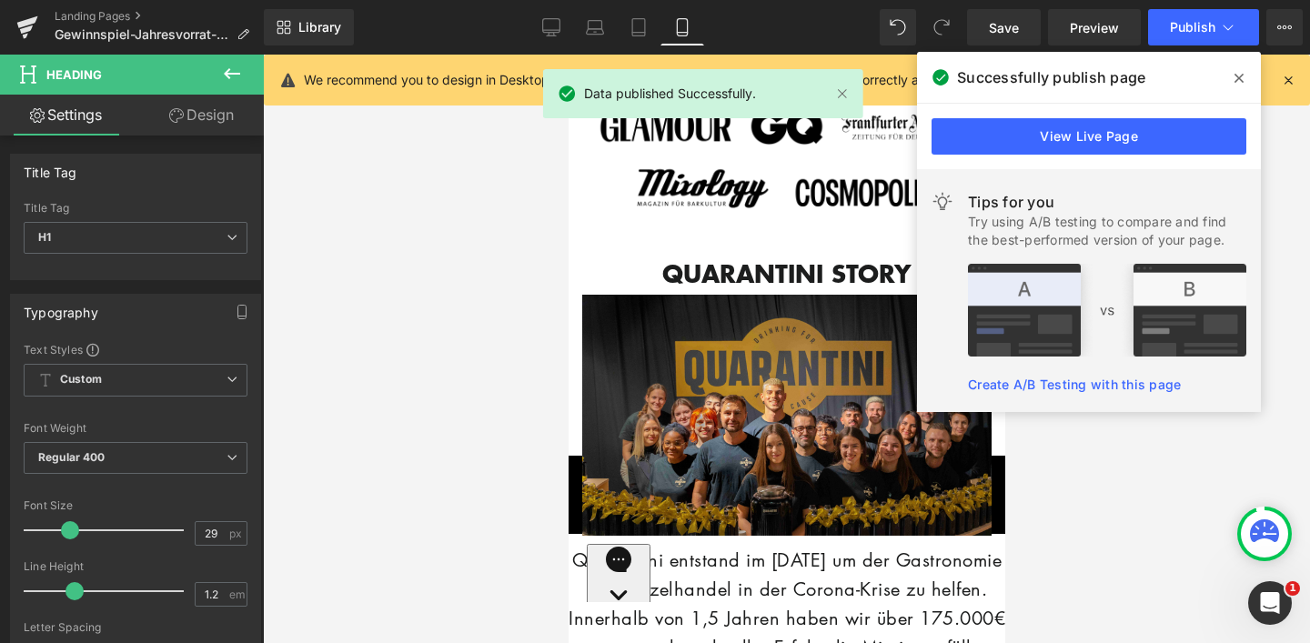
click at [1239, 76] on icon at bounding box center [1239, 78] width 9 height 15
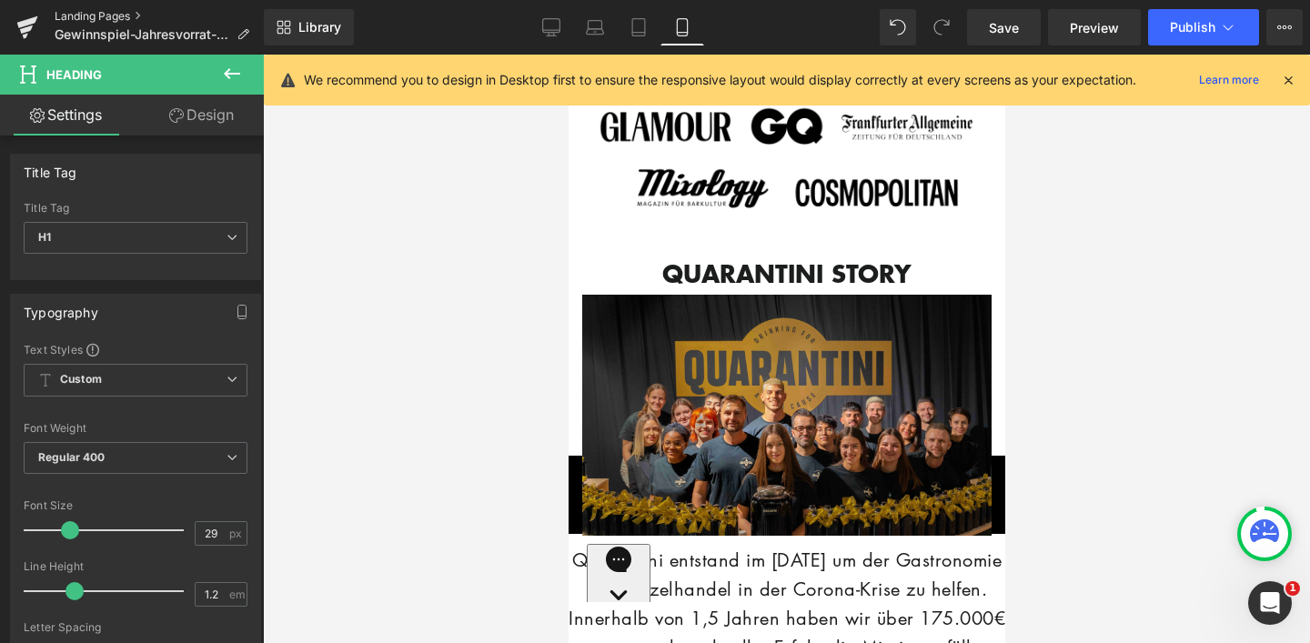
click at [107, 16] on link "Landing Pages" at bounding box center [159, 16] width 209 height 15
